Goal: Task Accomplishment & Management: Manage account settings

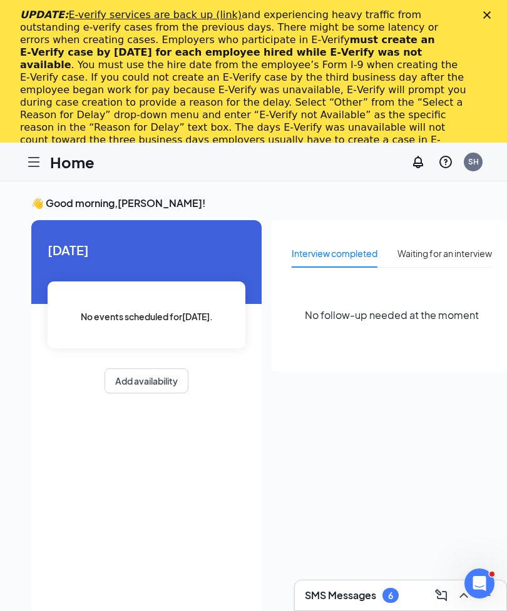
click at [487, 16] on polygon "Close" at bounding box center [487, 15] width 8 height 8
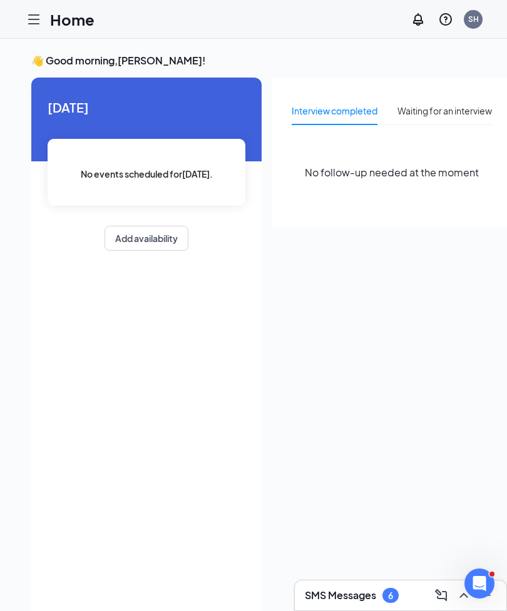
click at [33, 26] on icon "Hamburger" at bounding box center [33, 19] width 15 height 15
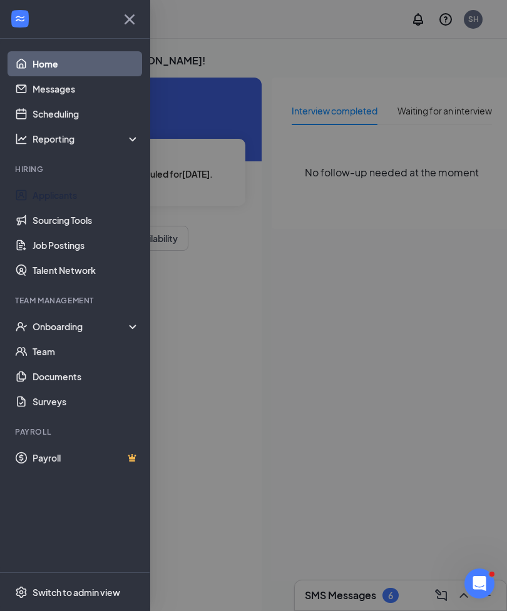
click at [46, 195] on link "Applicants" at bounding box center [86, 195] width 107 height 25
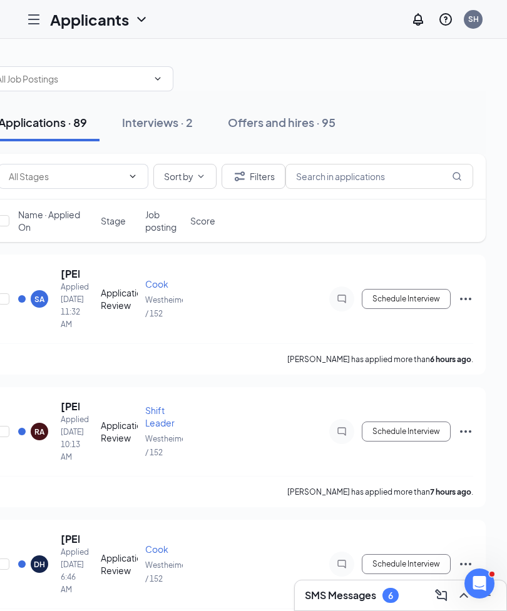
scroll to position [0, 36]
click at [473, 434] on icon "Ellipses" at bounding box center [465, 431] width 15 height 15
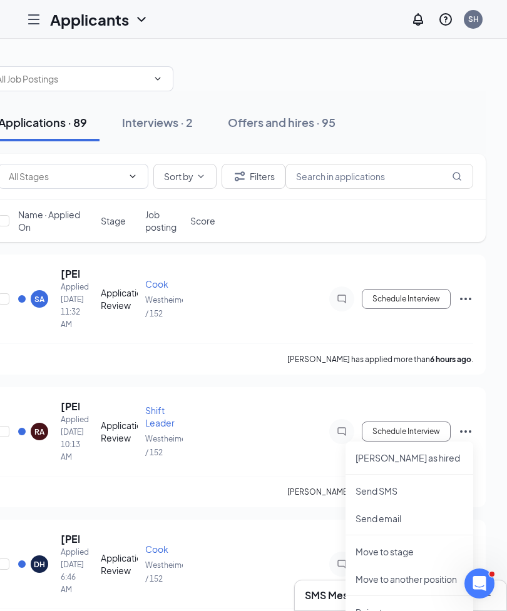
click at [432, 459] on p "[PERSON_NAME] as hired" at bounding box center [410, 458] width 108 height 13
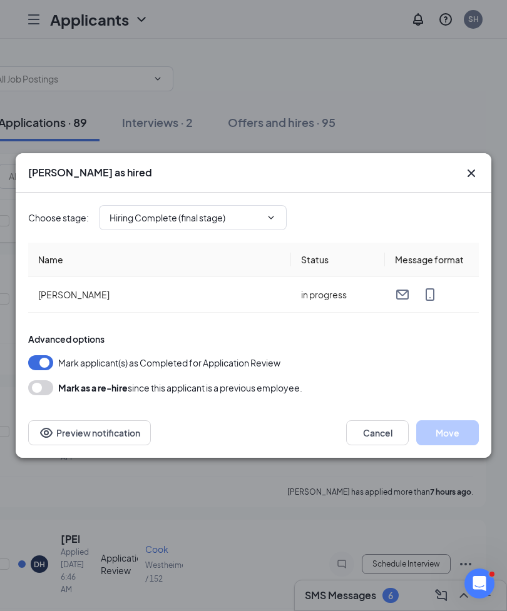
type input "Hiring Complete (final stage)"
click at [472, 173] on icon "Cross" at bounding box center [472, 174] width 8 height 8
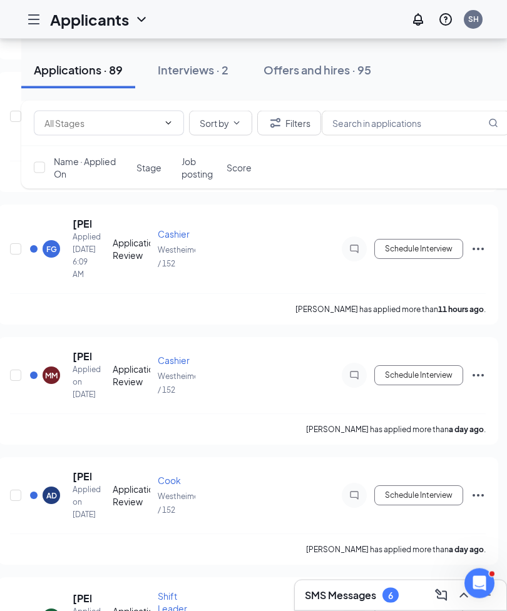
scroll to position [448, 0]
click at [483, 377] on icon "Ellipses" at bounding box center [478, 375] width 11 height 3
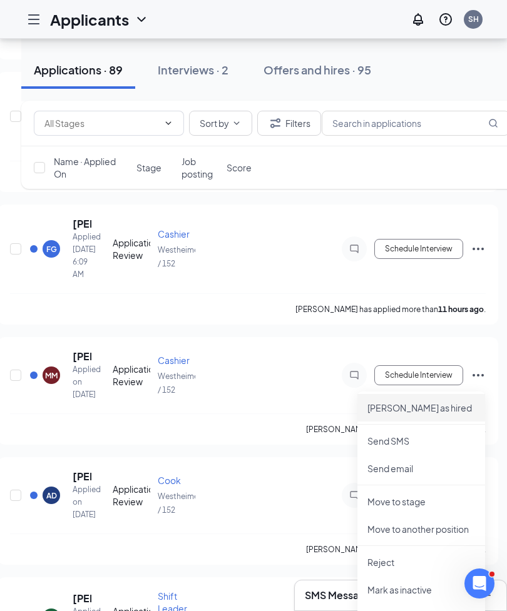
click at [427, 414] on li "[PERSON_NAME] as hired" at bounding box center [421, 408] width 128 height 28
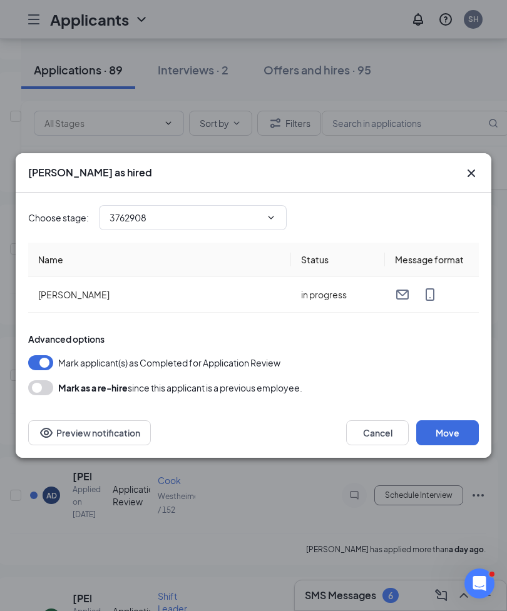
type input "Hiring Complete (final stage)"
click at [387, 446] on button "Cancel" at bounding box center [377, 433] width 63 height 25
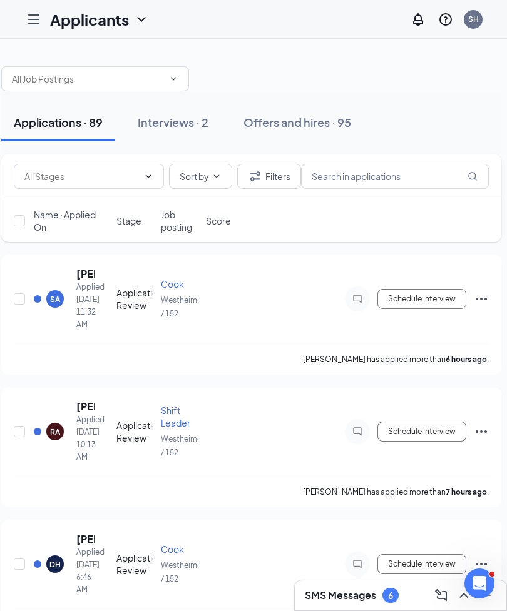
scroll to position [0, 17]
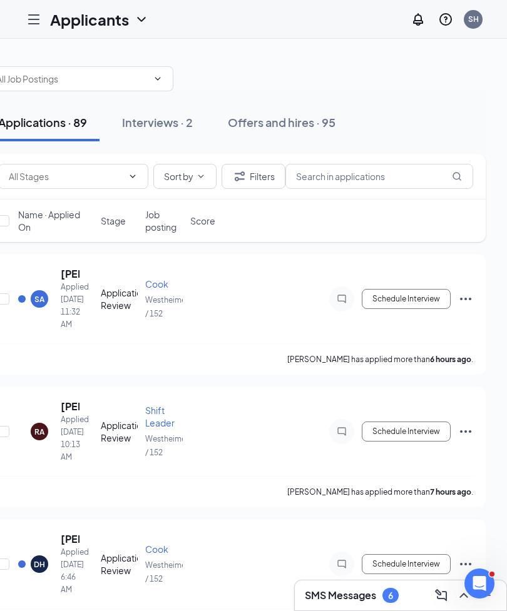
scroll to position [0, 36]
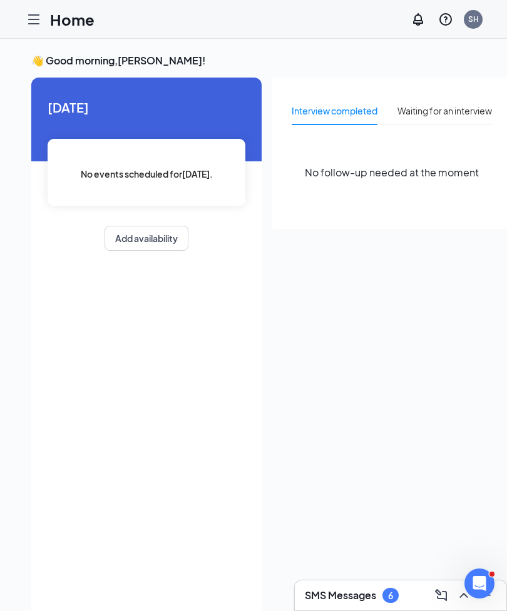
click at [38, 23] on icon "Hamburger" at bounding box center [33, 19] width 15 height 15
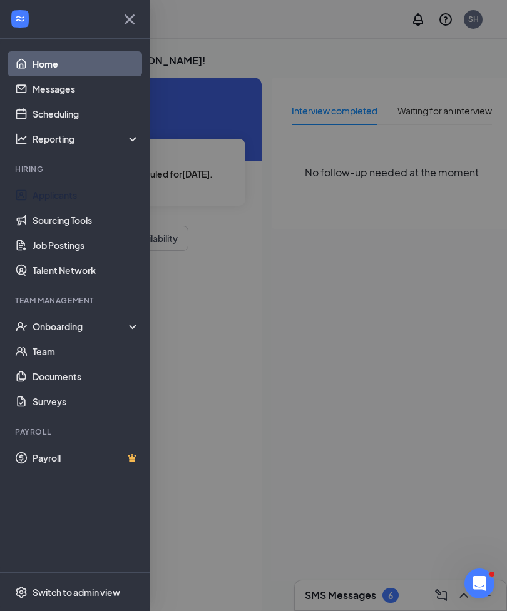
click at [91, 198] on link "Applicants" at bounding box center [86, 195] width 107 height 25
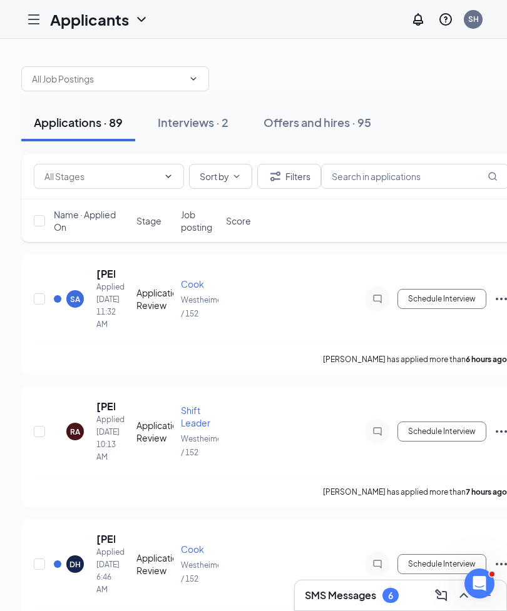
scroll to position [0, 1]
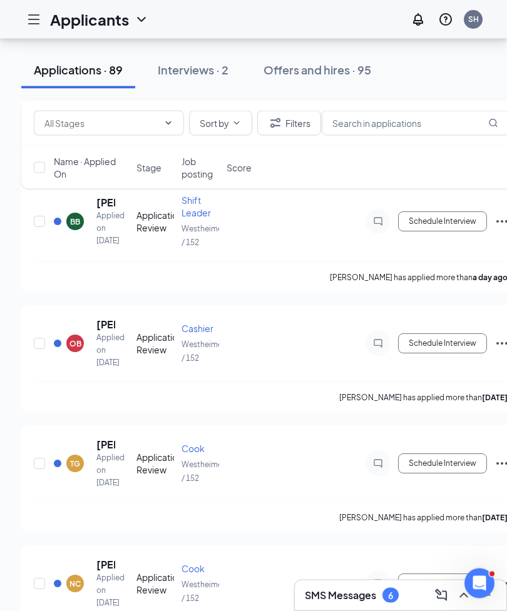
scroll to position [832, 0]
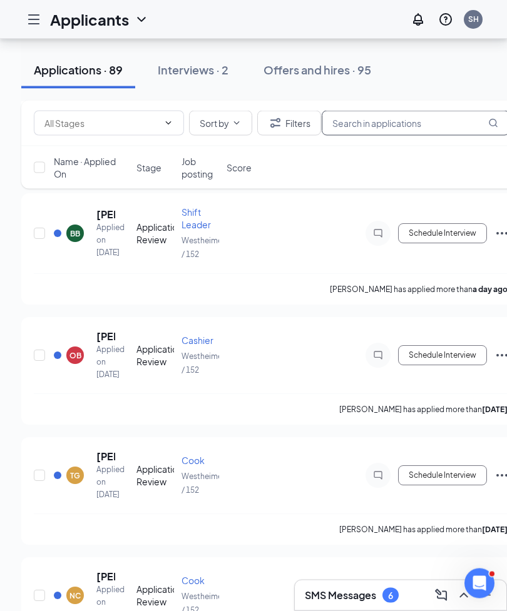
click at [453, 122] on input "text" at bounding box center [416, 123] width 188 height 25
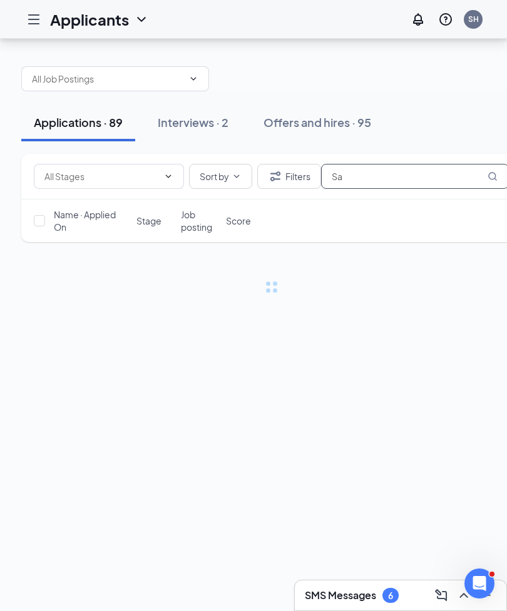
scroll to position [40, 0]
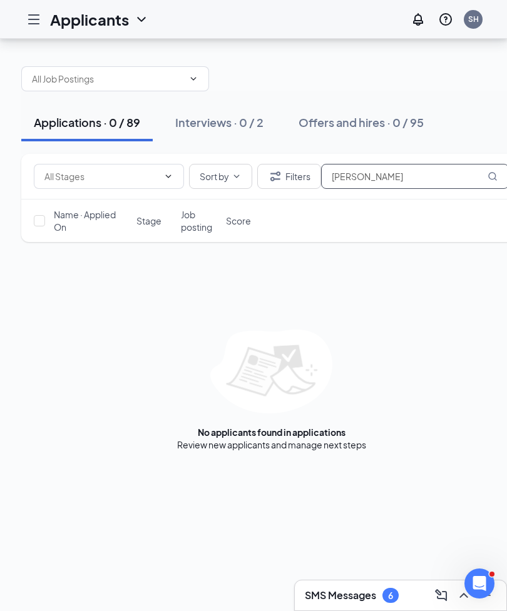
click at [501, 164] on input "Santos miccico" at bounding box center [415, 176] width 188 height 25
click at [487, 164] on input "Santos miccico" at bounding box center [415, 176] width 188 height 25
click at [499, 164] on input "Santos miccico" at bounding box center [415, 176] width 188 height 25
click at [491, 164] on input "Santos miccico" at bounding box center [415, 176] width 188 height 25
click at [503, 164] on input "Santos Michu I" at bounding box center [415, 176] width 188 height 25
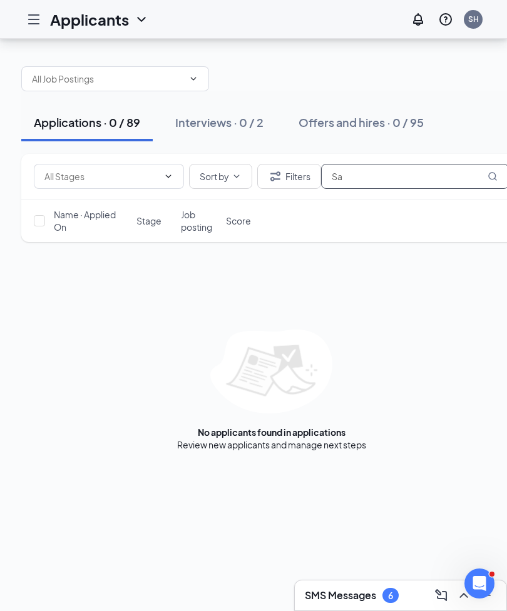
type input "S"
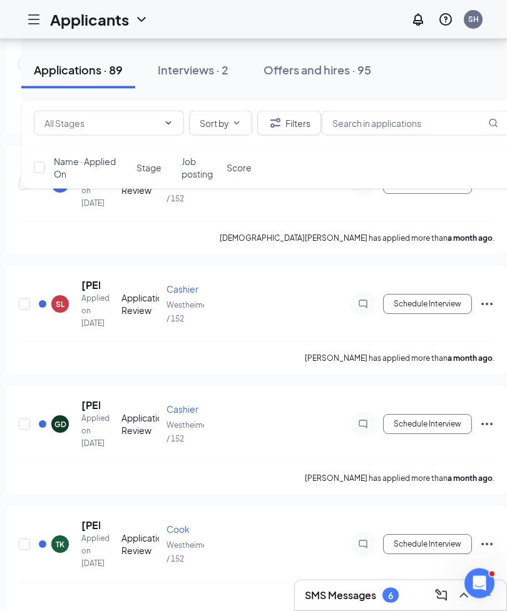
scroll to position [10054, 0]
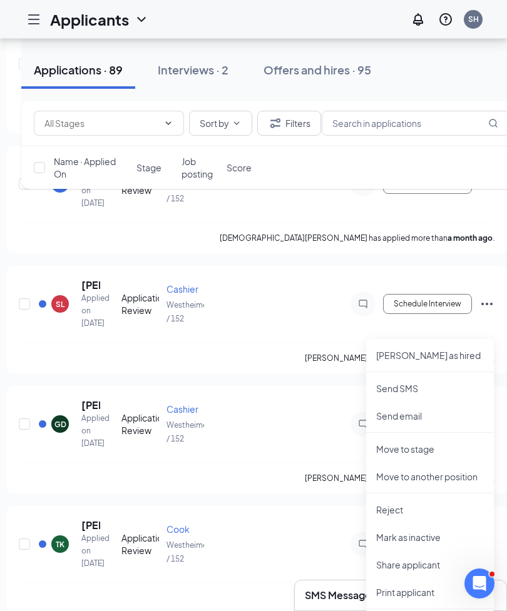
click at [455, 353] on p "[PERSON_NAME] as hired" at bounding box center [430, 355] width 108 height 13
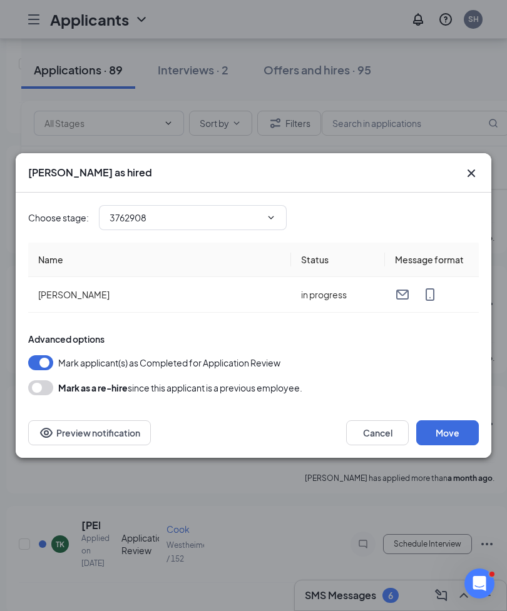
type input "Hiring Complete (final stage)"
click at [389, 426] on button "Cancel" at bounding box center [377, 433] width 63 height 25
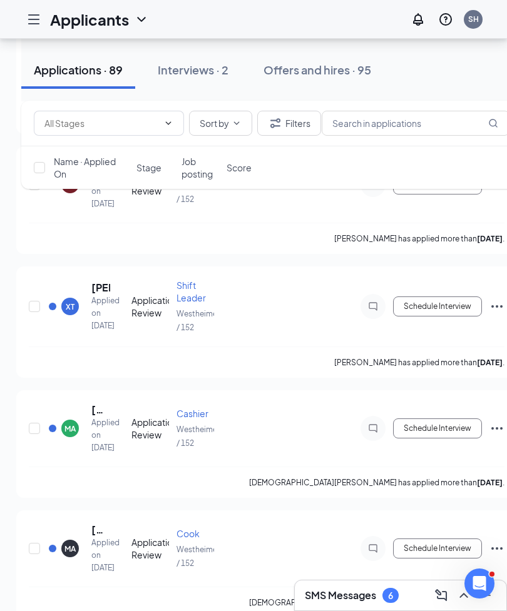
scroll to position [0, 0]
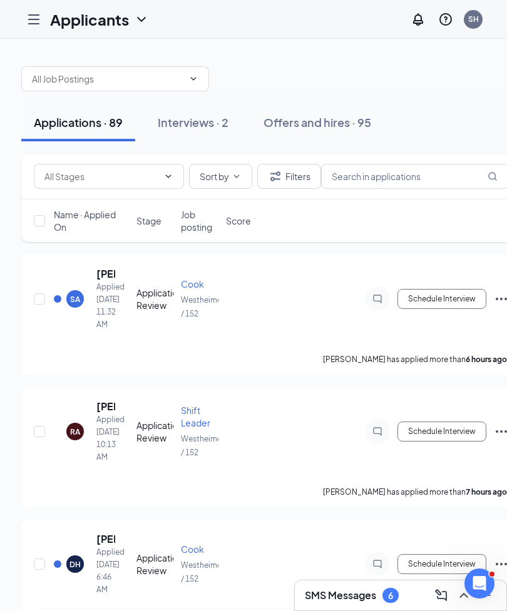
click at [36, 21] on icon "Hamburger" at bounding box center [33, 19] width 15 height 15
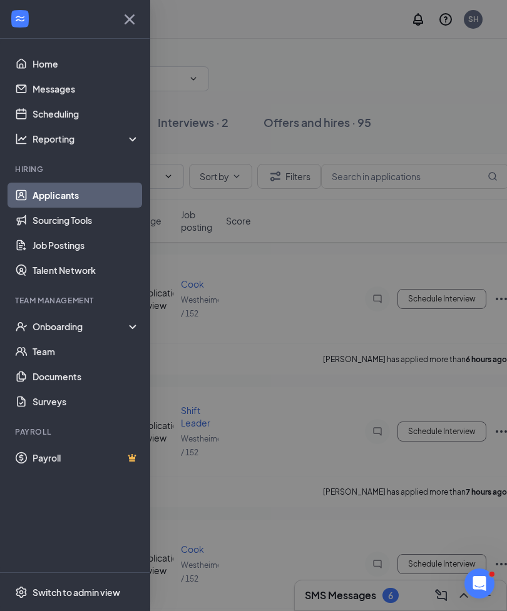
click at [90, 195] on link "Applicants" at bounding box center [86, 195] width 107 height 25
